Goal: Information Seeking & Learning: Learn about a topic

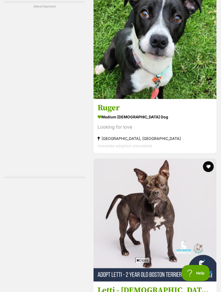
scroll to position [1652, 0]
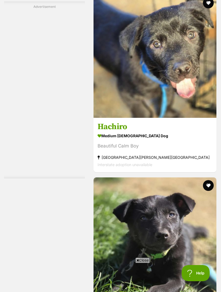
scroll to position [1609, 0]
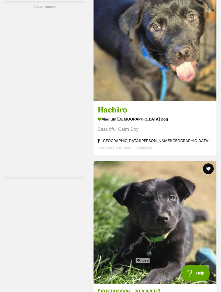
scroll to position [0, 0]
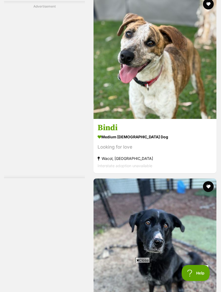
scroll to position [1674, 0]
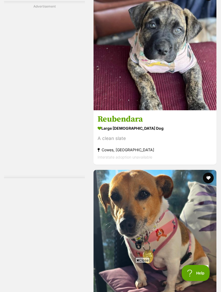
scroll to position [1615, 0]
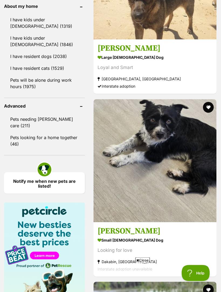
scroll to position [678, 0]
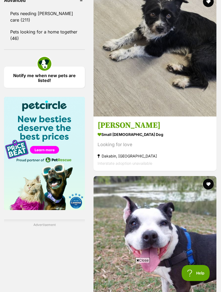
scroll to position [784, 0]
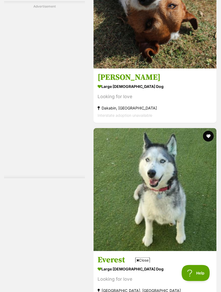
scroll to position [1657, 0]
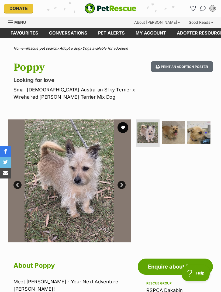
click at [177, 132] on img at bounding box center [173, 132] width 23 height 23
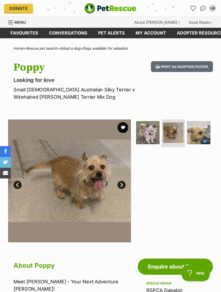
click at [206, 132] on img at bounding box center [198, 132] width 23 height 23
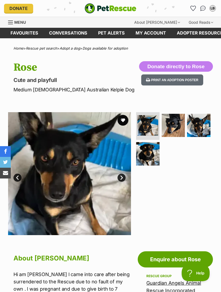
click at [177, 127] on img at bounding box center [173, 125] width 23 height 23
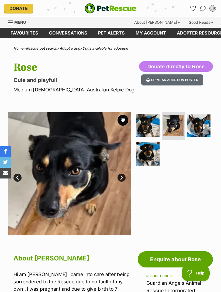
click at [204, 129] on img at bounding box center [198, 125] width 23 height 23
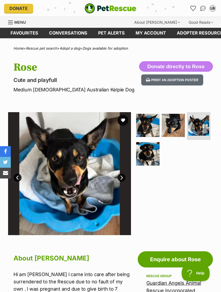
click at [153, 158] on img at bounding box center [147, 153] width 23 height 23
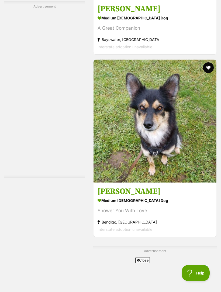
scroll to position [1150, 0]
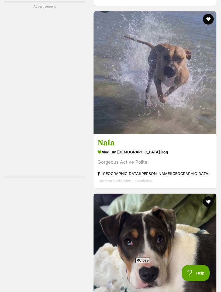
scroll to position [1690, 0]
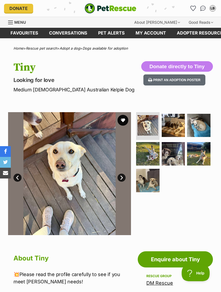
click at [180, 129] on img at bounding box center [173, 125] width 23 height 23
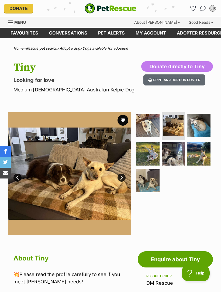
click at [207, 130] on img at bounding box center [198, 125] width 23 height 23
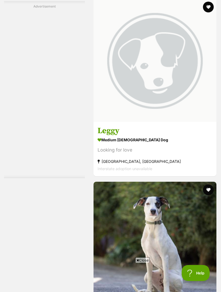
scroll to position [1560, 0]
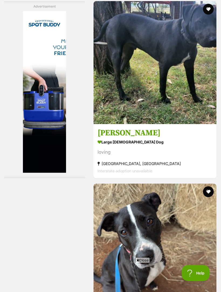
scroll to position [1601, 0]
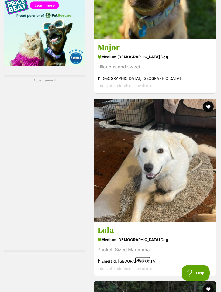
scroll to position [928, 0]
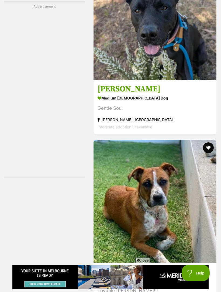
scroll to position [1669, 0]
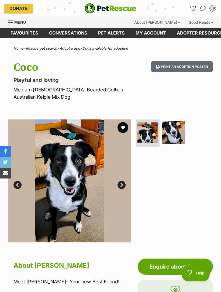
click at [178, 133] on img at bounding box center [173, 132] width 23 height 23
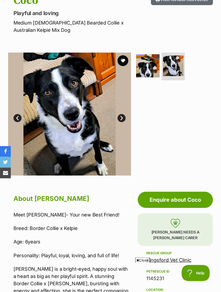
scroll to position [66, 0]
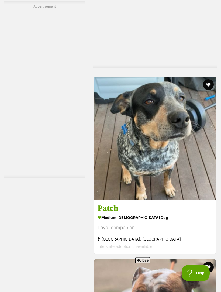
scroll to position [1343, 0]
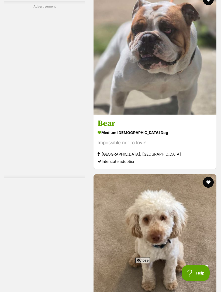
scroll to position [1610, 0]
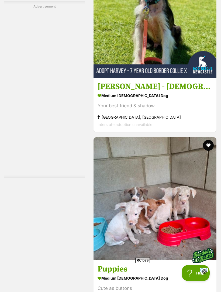
scroll to position [1647, 0]
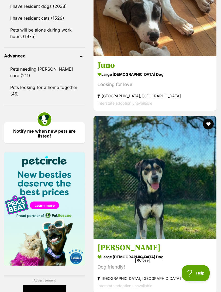
scroll to position [737, 0]
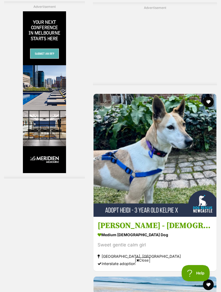
scroll to position [1393, 0]
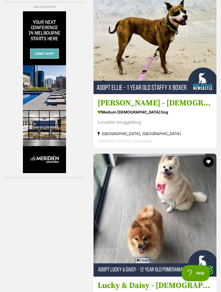
scroll to position [0, 0]
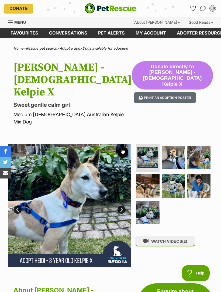
click at [203, 209] on div "WATCH VIDEOS (2)" at bounding box center [174, 205] width 78 height 123
click at [187, 239] on span "(2)" at bounding box center [184, 241] width 5 height 5
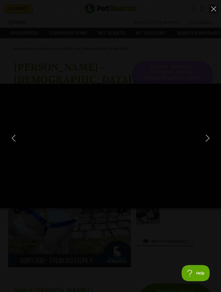
type input "100"
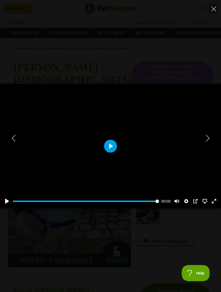
click at [210, 138] on icon "Next" at bounding box center [207, 138] width 7 height 7
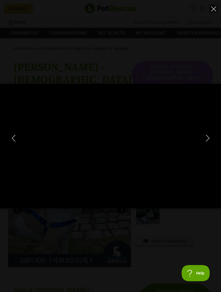
type input "100"
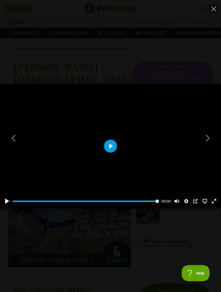
click at [212, 141] on button "Next" at bounding box center [207, 137] width 11 height 13
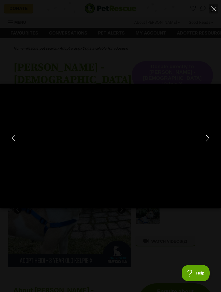
type input "100"
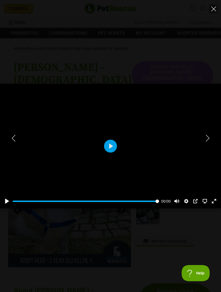
click at [209, 139] on icon "Next" at bounding box center [207, 138] width 7 height 7
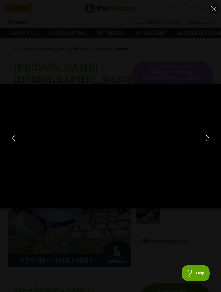
type input "100"
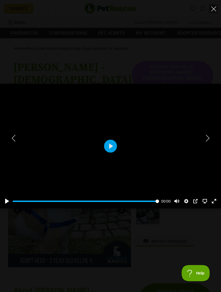
click at [215, 9] on icon "Close" at bounding box center [213, 8] width 5 height 5
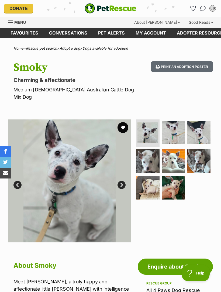
click at [207, 125] on img at bounding box center [198, 132] width 23 height 23
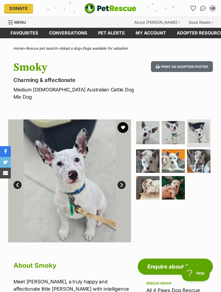
click at [206, 154] on img at bounding box center [198, 160] width 23 height 23
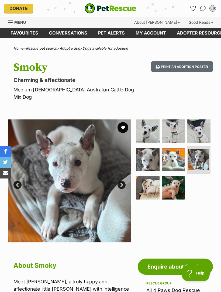
click at [180, 178] on img at bounding box center [173, 187] width 23 height 23
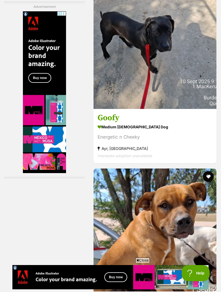
scroll to position [1625, 0]
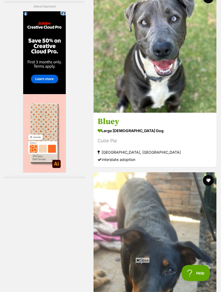
scroll to position [1612, 0]
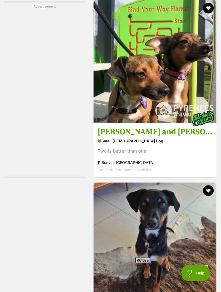
scroll to position [1669, 0]
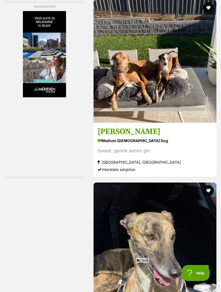
scroll to position [1559, 0]
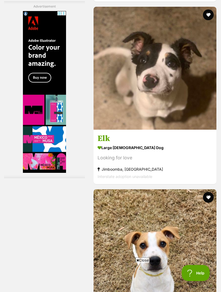
scroll to position [1595, 0]
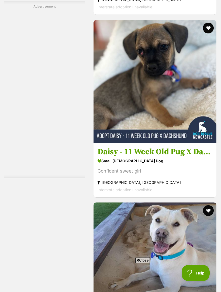
scroll to position [1649, 0]
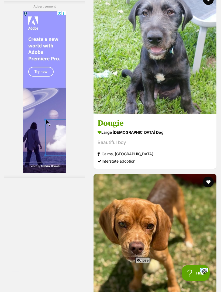
scroll to position [1641, 0]
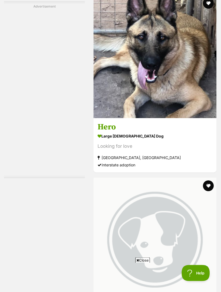
scroll to position [1607, 0]
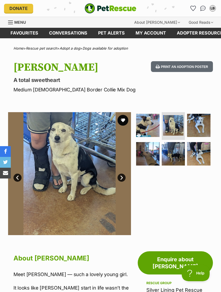
click at [205, 126] on img at bounding box center [198, 125] width 23 height 23
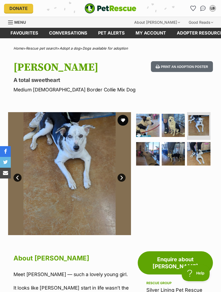
click at [153, 156] on img at bounding box center [147, 153] width 23 height 23
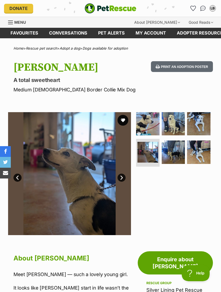
click at [179, 154] on img at bounding box center [173, 151] width 23 height 23
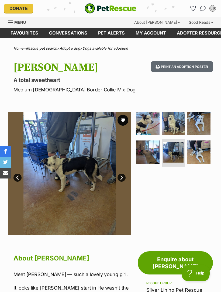
click at [201, 151] on img at bounding box center [198, 151] width 23 height 23
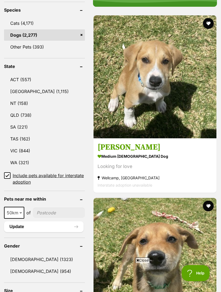
click at [121, 163] on div "Looking for love" at bounding box center [155, 166] width 115 height 7
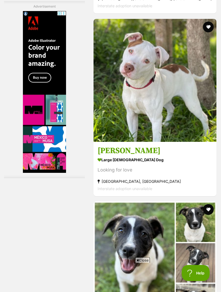
scroll to position [1650, 0]
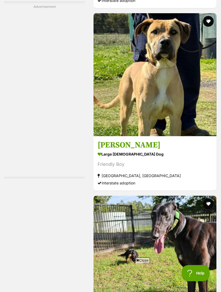
scroll to position [1605, 0]
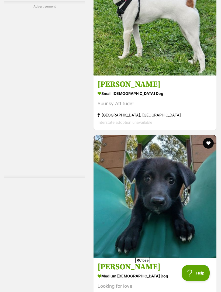
scroll to position [1650, 0]
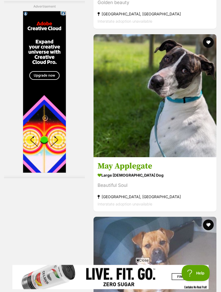
scroll to position [1635, 0]
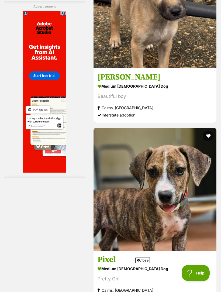
scroll to position [1657, 0]
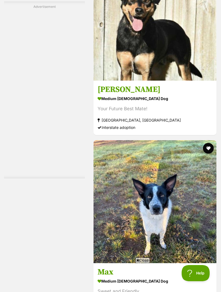
scroll to position [1636, 0]
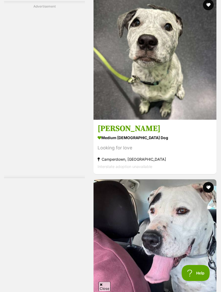
scroll to position [1673, 0]
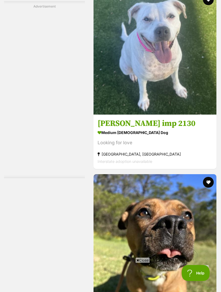
scroll to position [1617, 0]
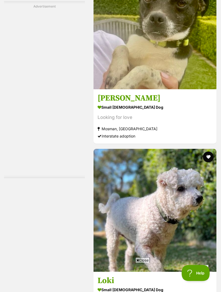
scroll to position [1662, 0]
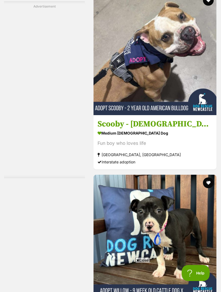
scroll to position [1677, 0]
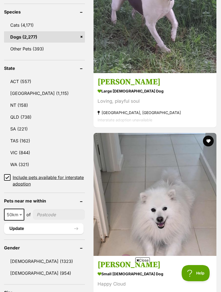
scroll to position [254, 0]
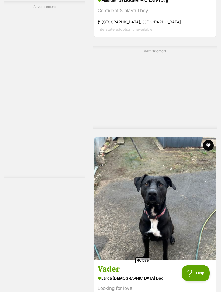
scroll to position [1279, 0]
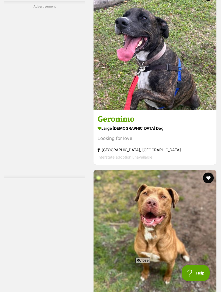
scroll to position [1615, 0]
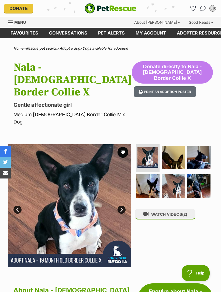
click at [178, 151] on img at bounding box center [173, 157] width 23 height 23
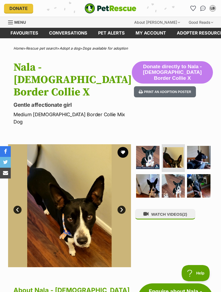
click at [204, 151] on img at bounding box center [198, 157] width 23 height 23
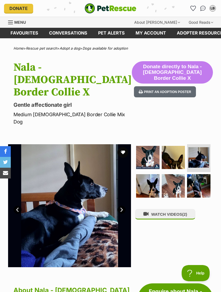
click at [155, 181] on img at bounding box center [147, 185] width 23 height 23
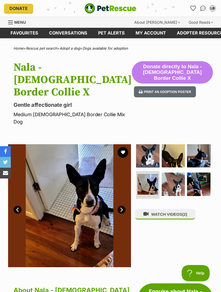
click at [179, 178] on img at bounding box center [173, 183] width 23 height 23
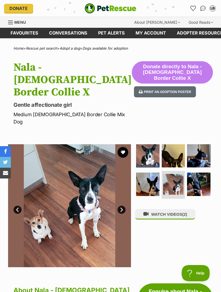
click at [204, 176] on img at bounding box center [198, 183] width 23 height 23
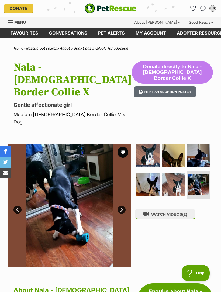
click at [195, 209] on button "WATCH VIDEOS (2)" at bounding box center [165, 214] width 60 height 11
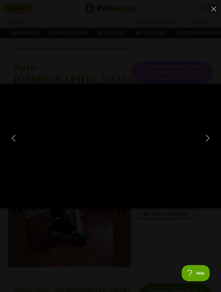
type input "100"
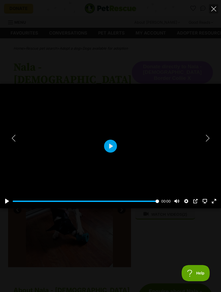
click at [209, 137] on icon "Next" at bounding box center [207, 138] width 7 height 7
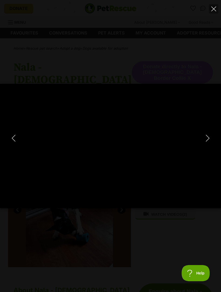
type input "100"
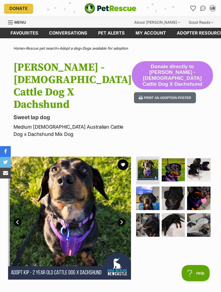
click at [207, 158] on img at bounding box center [198, 169] width 23 height 23
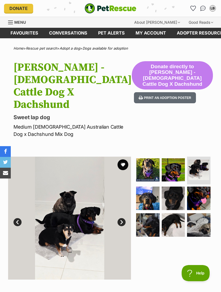
click at [152, 187] on img at bounding box center [147, 197] width 23 height 23
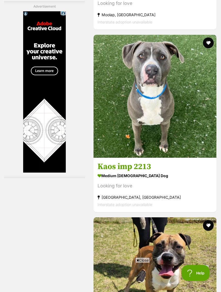
scroll to position [1567, 0]
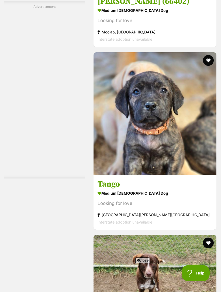
scroll to position [1621, 0]
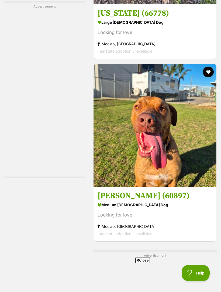
scroll to position [1078, 0]
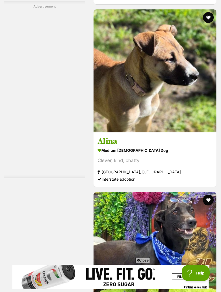
scroll to position [1593, 0]
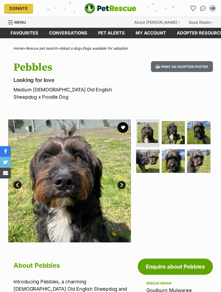
click at [181, 127] on img at bounding box center [173, 132] width 23 height 23
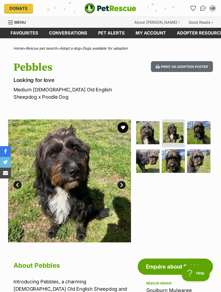
click at [206, 128] on img at bounding box center [198, 132] width 23 height 23
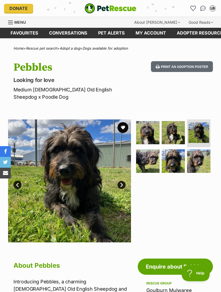
click at [154, 157] on img at bounding box center [147, 160] width 23 height 23
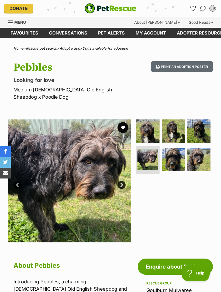
click at [177, 157] on img at bounding box center [173, 159] width 23 height 23
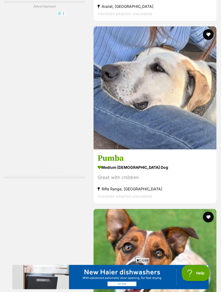
scroll to position [1576, 0]
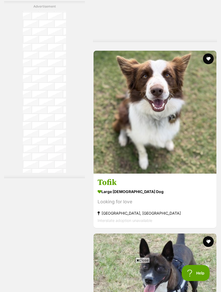
scroll to position [1436, 0]
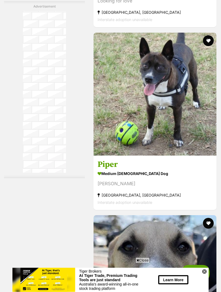
scroll to position [1637, 0]
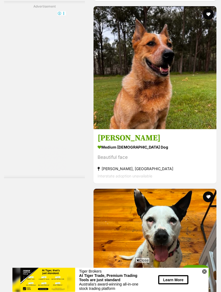
scroll to position [1606, 0]
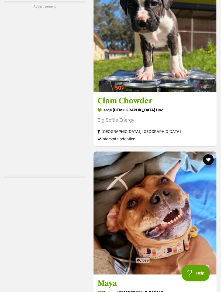
scroll to position [1700, 0]
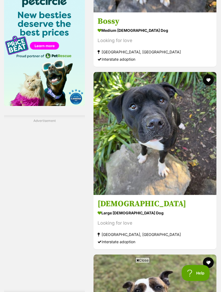
scroll to position [888, 0]
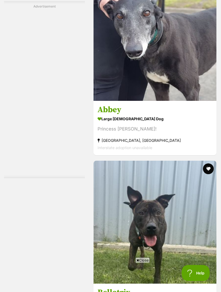
scroll to position [1581, 0]
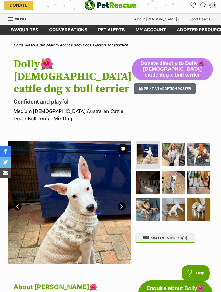
scroll to position [7, 0]
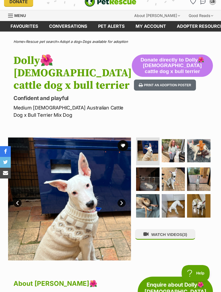
click at [178, 153] on img at bounding box center [173, 150] width 23 height 23
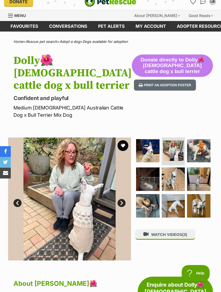
scroll to position [0, 0]
click at [205, 147] on img at bounding box center [198, 150] width 23 height 23
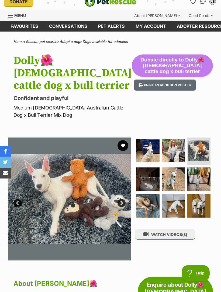
click at [155, 179] on img at bounding box center [147, 178] width 23 height 23
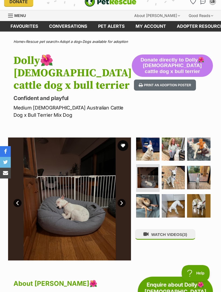
click at [181, 178] on img at bounding box center [173, 177] width 23 height 23
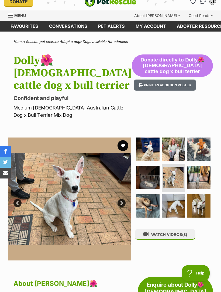
click at [207, 177] on img at bounding box center [198, 177] width 23 height 23
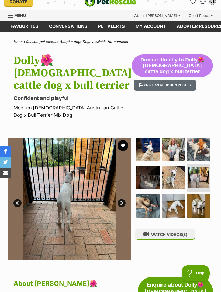
click at [151, 205] on img at bounding box center [147, 205] width 23 height 23
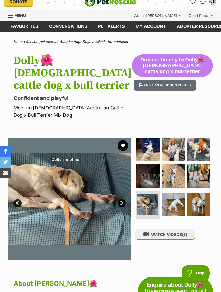
click at [179, 204] on img at bounding box center [173, 203] width 23 height 23
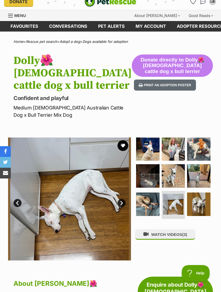
click at [203, 201] on img at bounding box center [198, 203] width 23 height 23
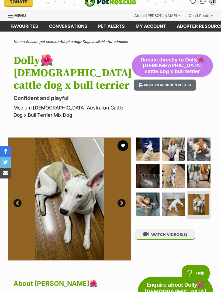
click at [186, 235] on span "(3)" at bounding box center [184, 234] width 5 height 5
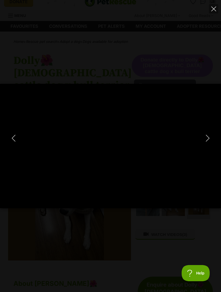
type input "100"
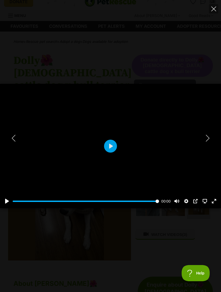
click at [212, 141] on button "Next" at bounding box center [207, 137] width 11 height 13
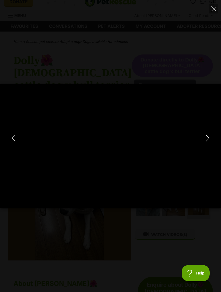
type input "100"
click at [216, 6] on button "Close" at bounding box center [213, 8] width 9 height 9
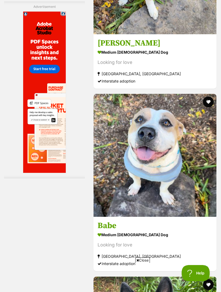
scroll to position [1691, 0]
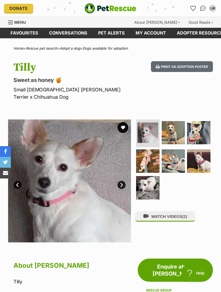
click at [180, 126] on img at bounding box center [173, 132] width 23 height 23
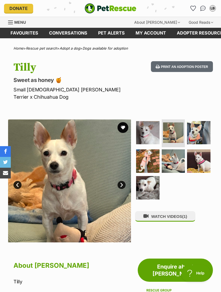
click at [203, 128] on img at bounding box center [198, 132] width 23 height 23
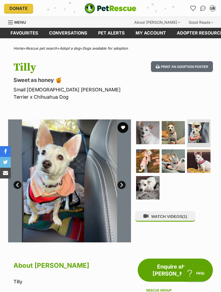
click at [192, 211] on button "WATCH VIDEOS (1)" at bounding box center [165, 216] width 60 height 11
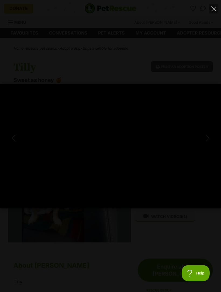
type input "100"
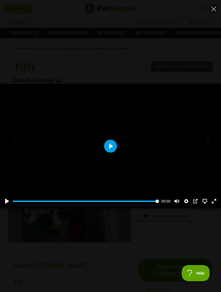
click at [214, 11] on icon "Close" at bounding box center [213, 8] width 5 height 5
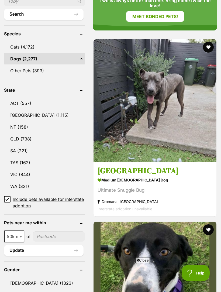
scroll to position [257, 0]
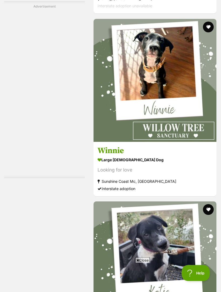
scroll to position [1653, 0]
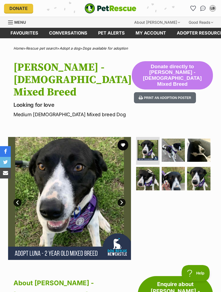
click at [182, 140] on img at bounding box center [173, 150] width 23 height 23
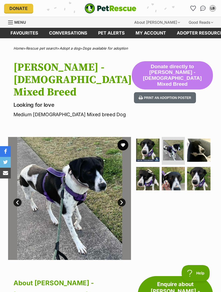
click at [205, 140] on img at bounding box center [198, 150] width 23 height 23
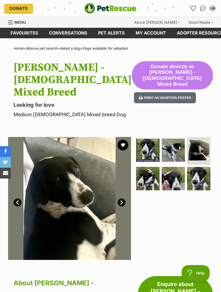
click at [177, 170] on img at bounding box center [173, 178] width 23 height 23
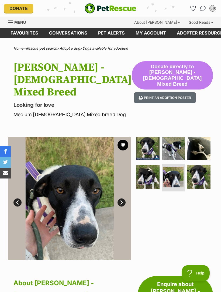
click at [200, 168] on img at bounding box center [198, 176] width 23 height 23
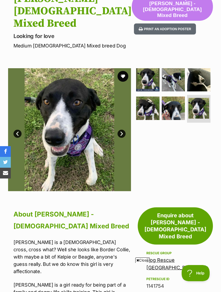
scroll to position [41, 0]
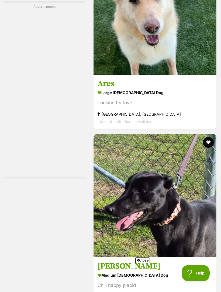
scroll to position [1652, 0]
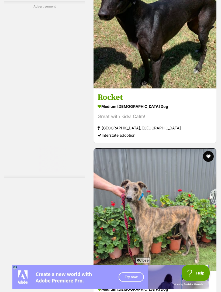
scroll to position [1605, 0]
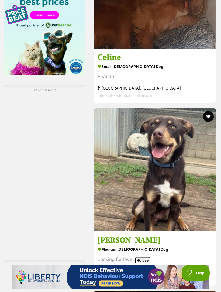
scroll to position [918, 0]
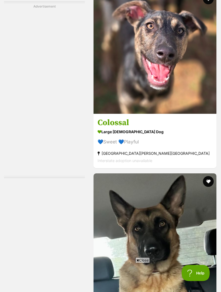
scroll to position [1638, 0]
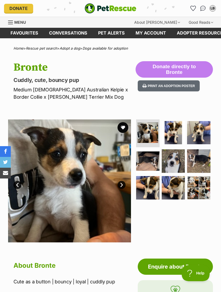
click at [177, 134] on img at bounding box center [173, 132] width 23 height 23
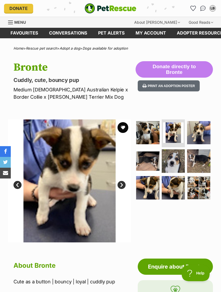
click at [204, 133] on img at bounding box center [198, 132] width 23 height 23
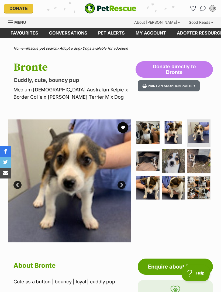
click at [153, 167] on img at bounding box center [147, 160] width 23 height 23
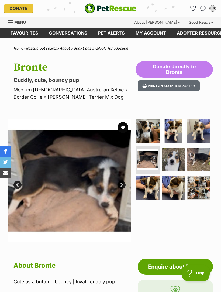
click at [178, 163] on img at bounding box center [173, 159] width 23 height 23
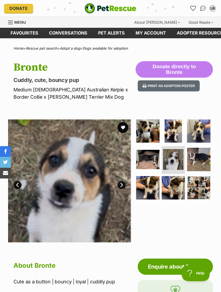
click at [203, 159] on img at bounding box center [198, 159] width 23 height 23
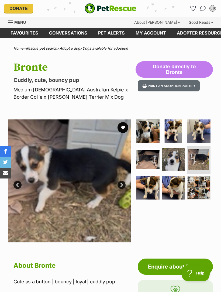
click at [162, 186] on img at bounding box center [173, 187] width 23 height 23
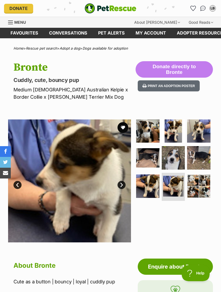
click at [180, 184] on img at bounding box center [173, 186] width 21 height 21
click at [205, 183] on img at bounding box center [198, 185] width 23 height 23
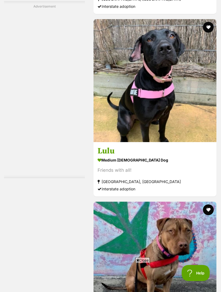
scroll to position [1583, 0]
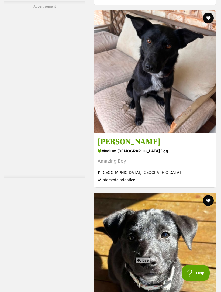
scroll to position [1592, 0]
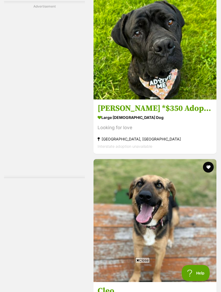
scroll to position [1693, 0]
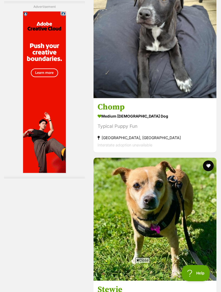
scroll to position [1630, 0]
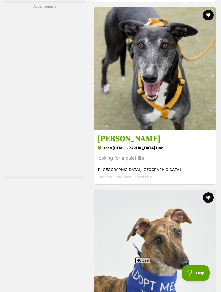
scroll to position [1612, 0]
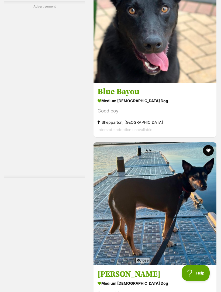
scroll to position [1709, 0]
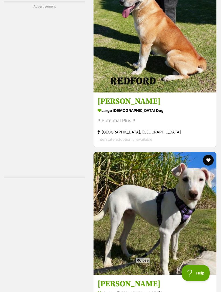
scroll to position [1633, 0]
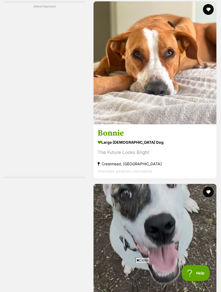
scroll to position [1603, 0]
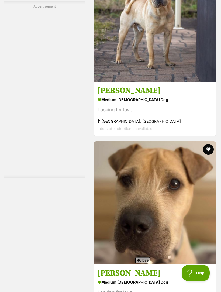
scroll to position [1710, 0]
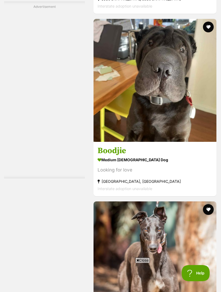
scroll to position [1603, 0]
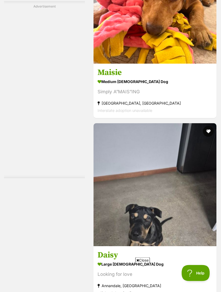
scroll to position [1036, 0]
